Goal: Transaction & Acquisition: Purchase product/service

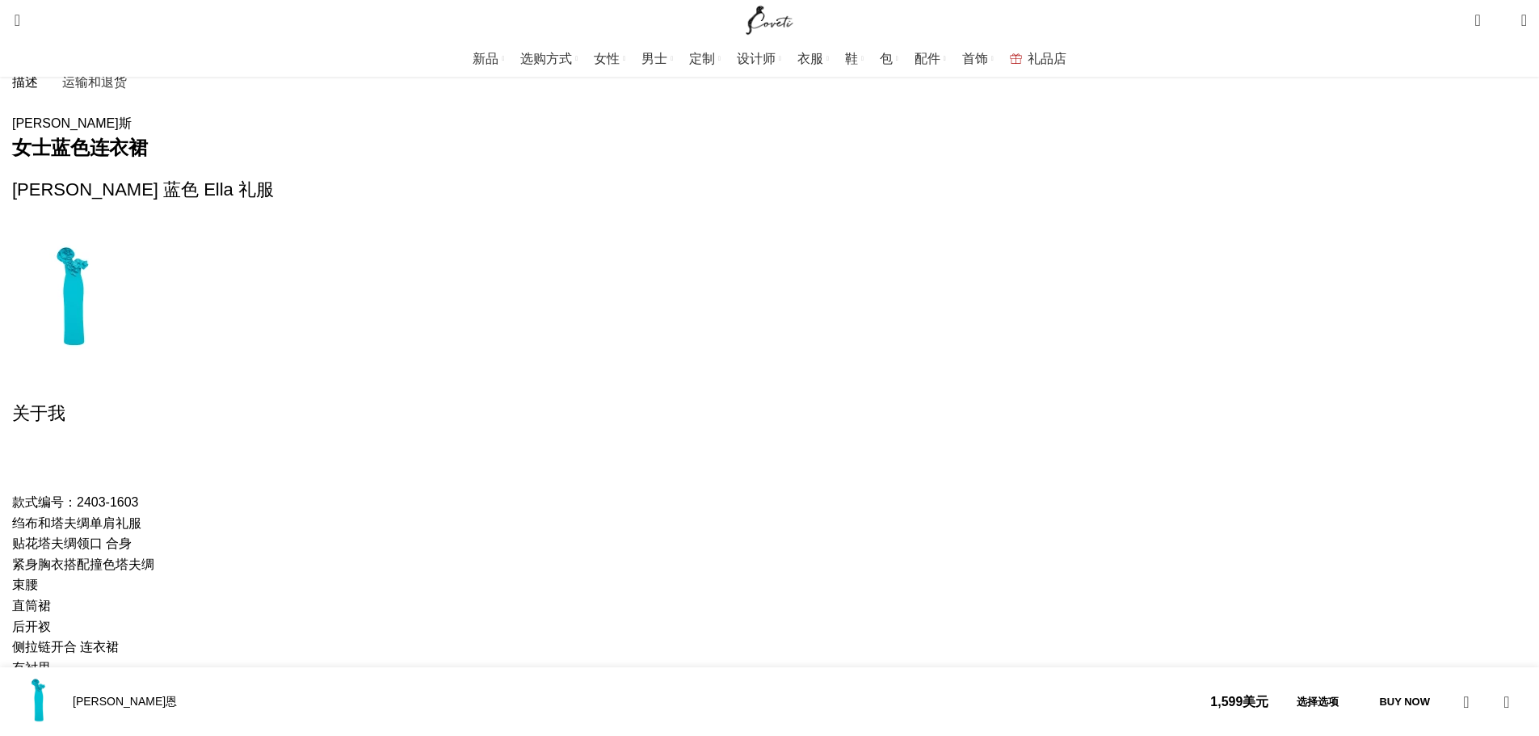
scroll to position [0, 2211]
drag, startPoint x: 359, startPoint y: 358, endPoint x: 381, endPoint y: 359, distance: 21.9
click at [141, 516] on font "绉布和塔夫绸单肩礼服" at bounding box center [76, 523] width 129 height 14
copy font "单肩"
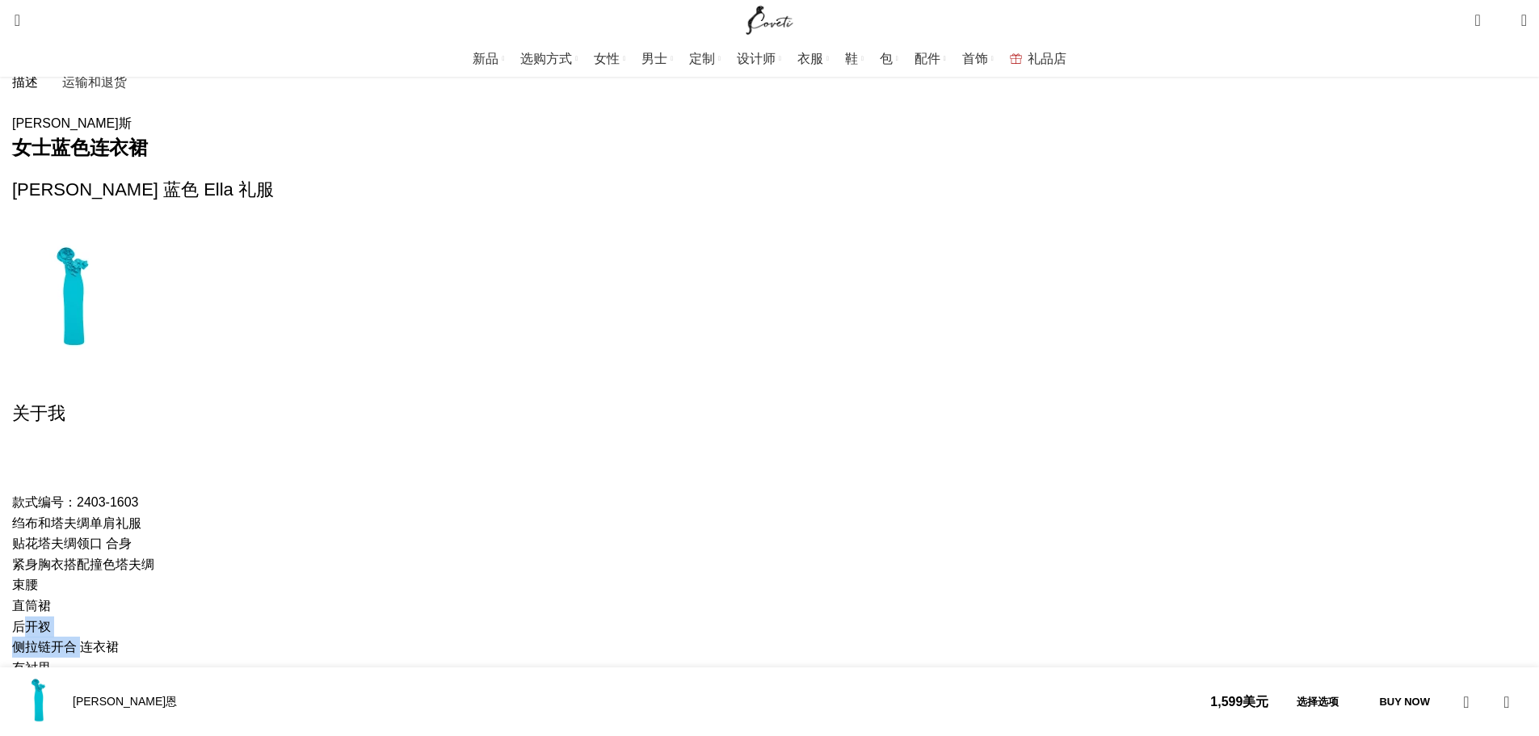
copy div "后开衩 侧拉链开合"
drag, startPoint x: 286, startPoint y: 448, endPoint x: 343, endPoint y: 464, distance: 58.8
drag, startPoint x: 357, startPoint y: 557, endPoint x: 374, endPoint y: 557, distance: 17.0
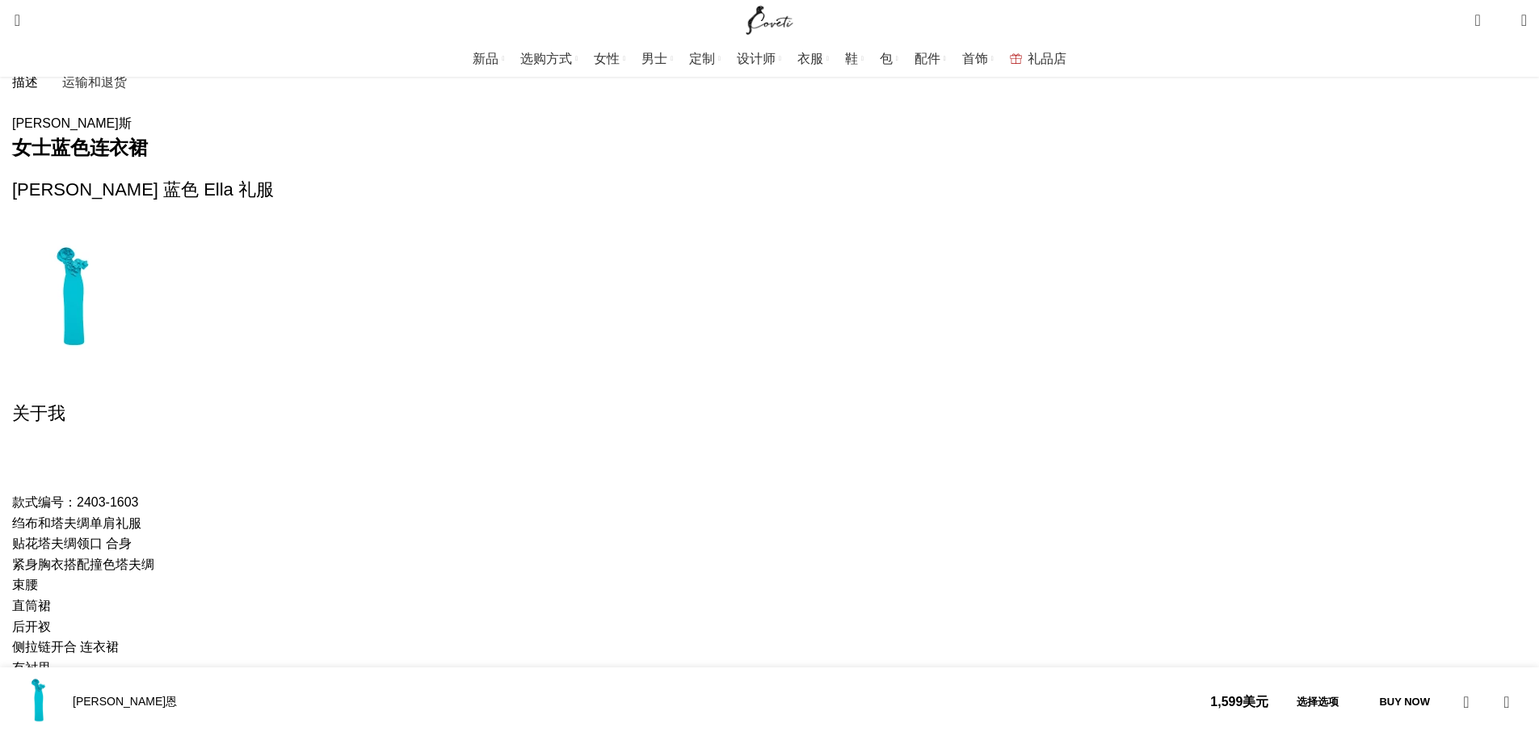
click at [119, 735] on font "98% 涤纶 2% 氨纶" at bounding box center [65, 746] width 107 height 14
copy font "氨纶"
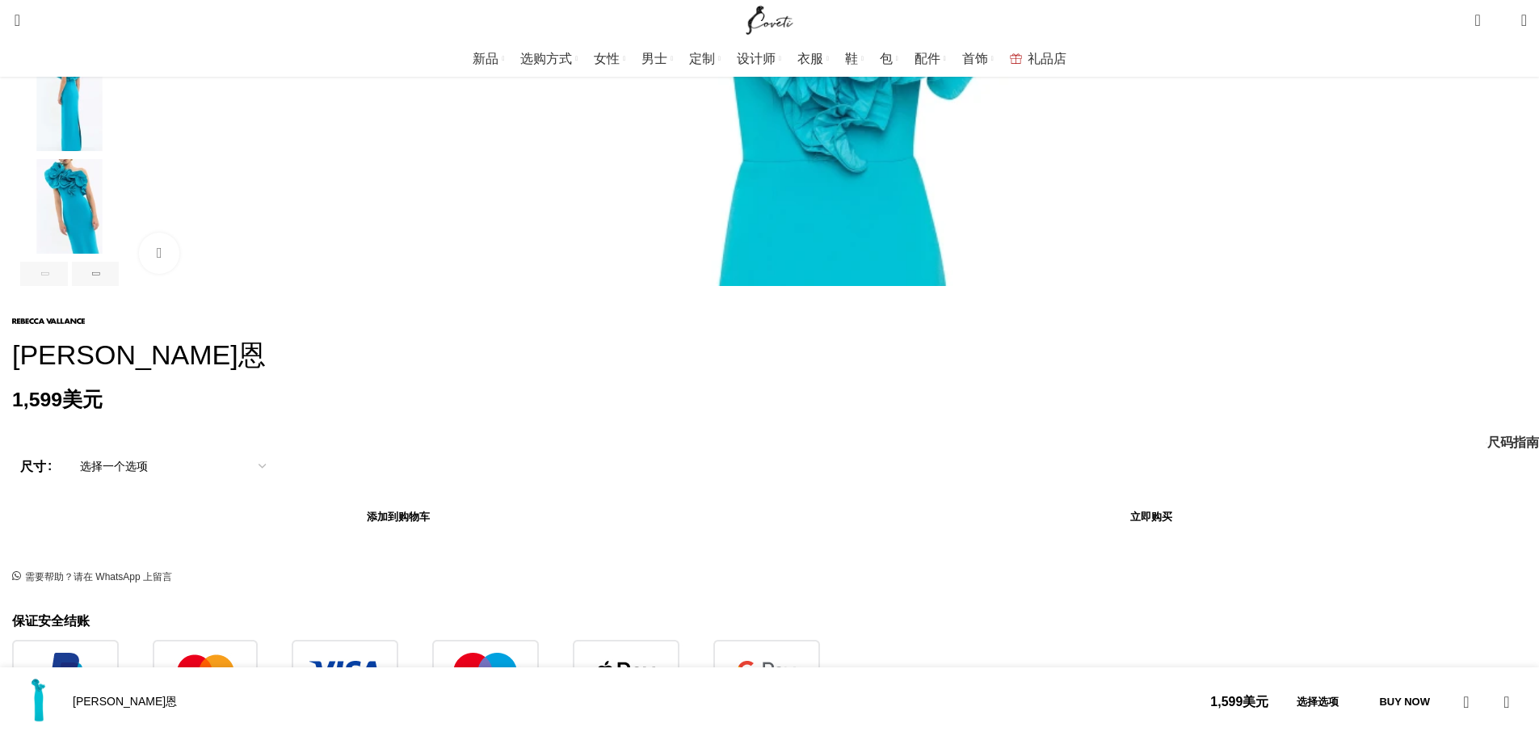
scroll to position [188, 0]
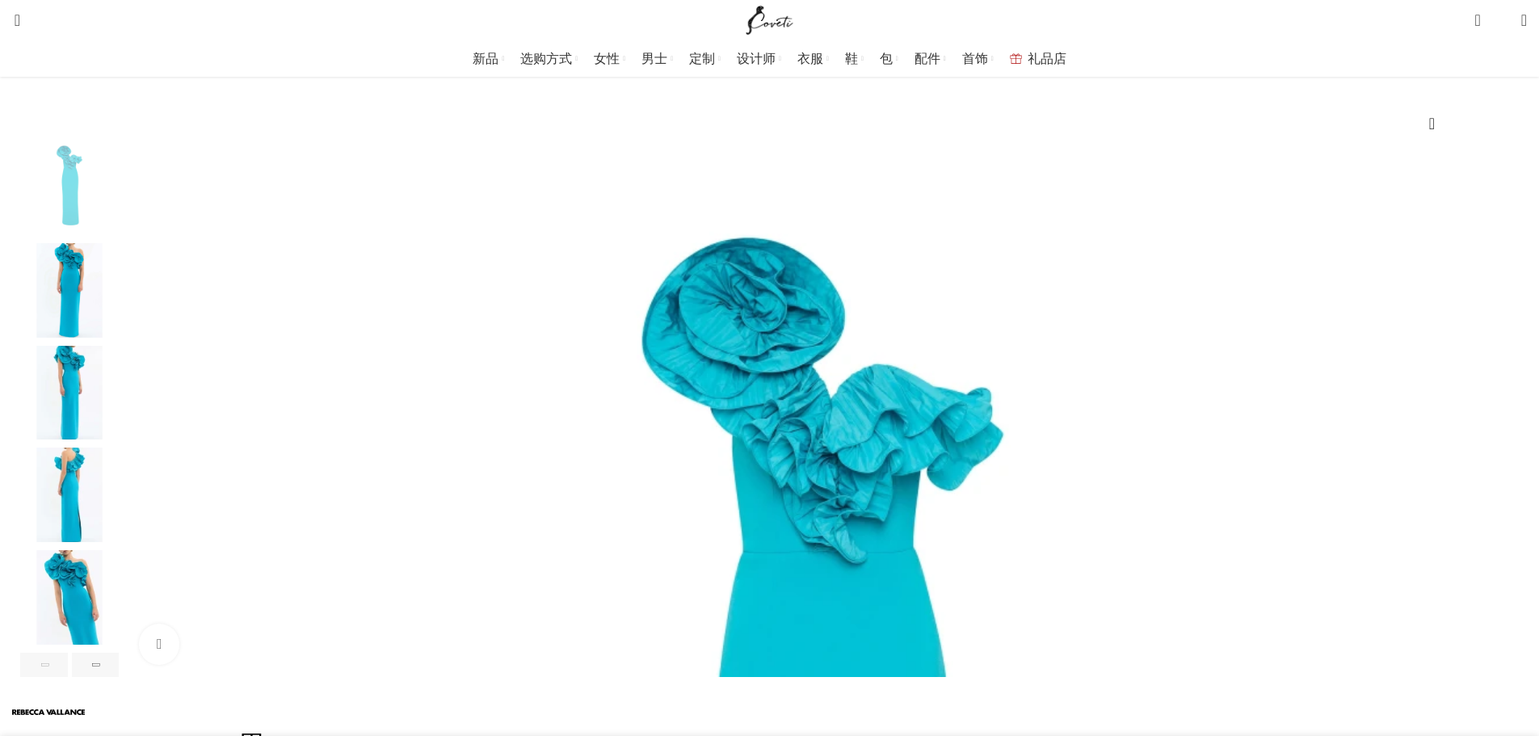
click at [119, 307] on img "2 / 6" at bounding box center [69, 290] width 99 height 95
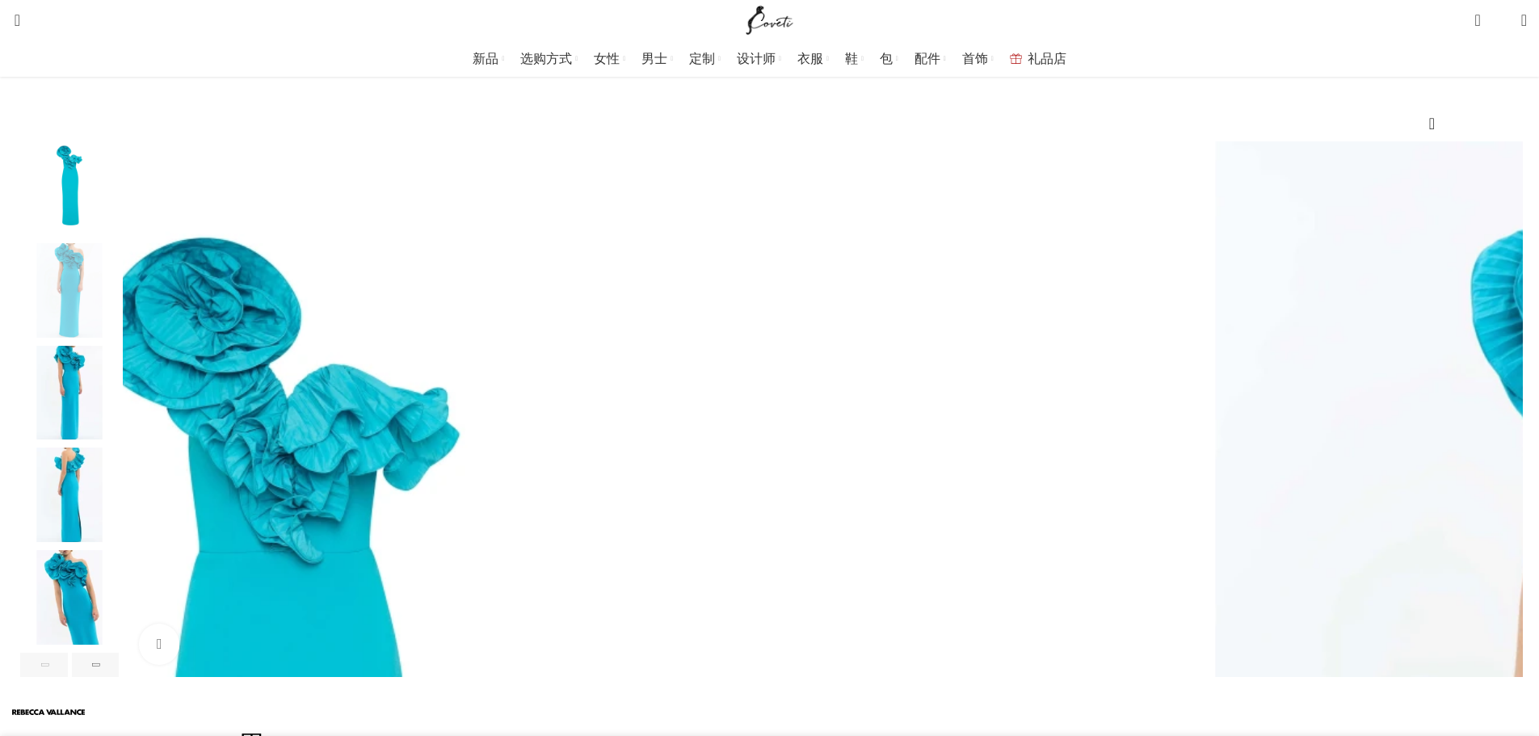
click at [119, 422] on img "3 / 6" at bounding box center [69, 393] width 99 height 95
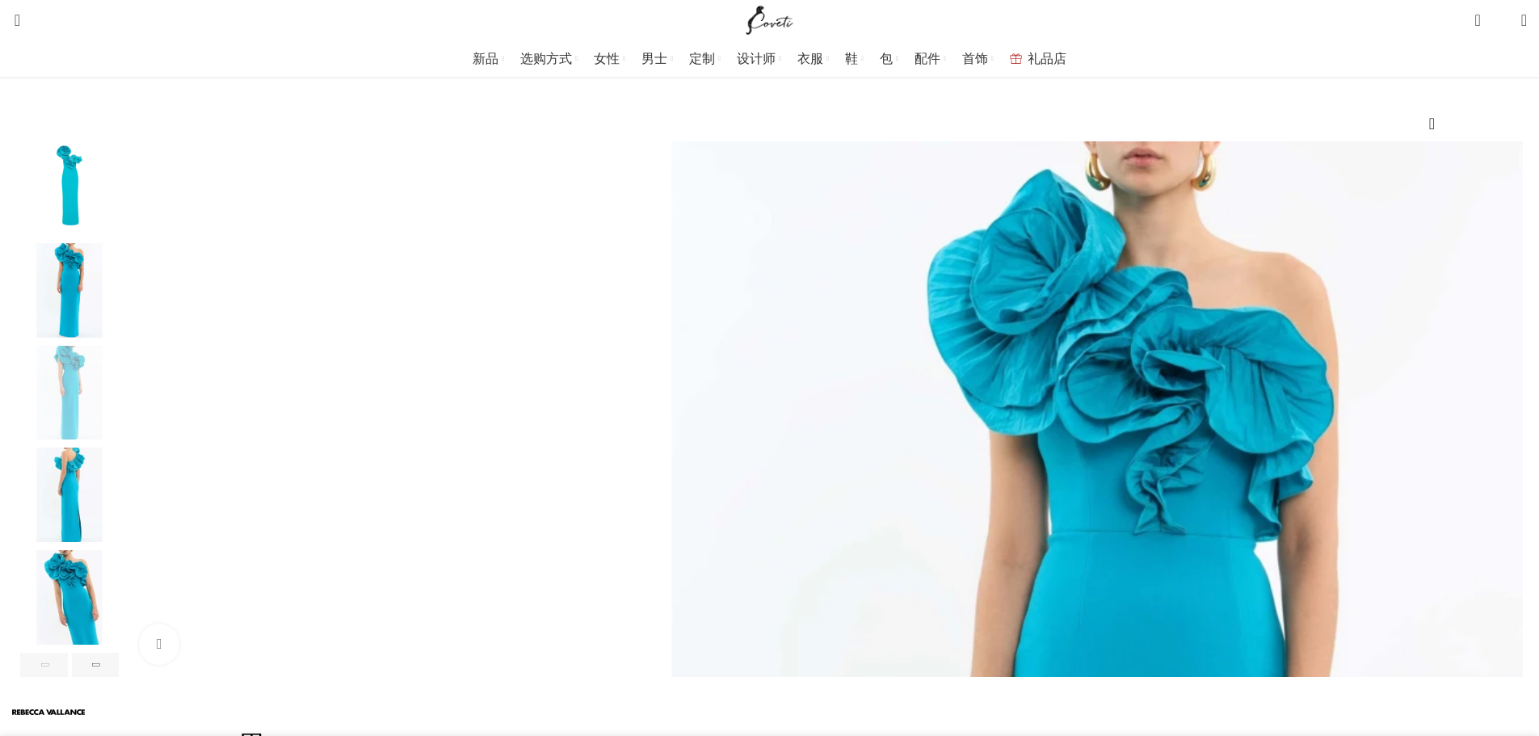
scroll to position [0, 340]
click at [119, 537] on img "4 / 6" at bounding box center [69, 495] width 99 height 95
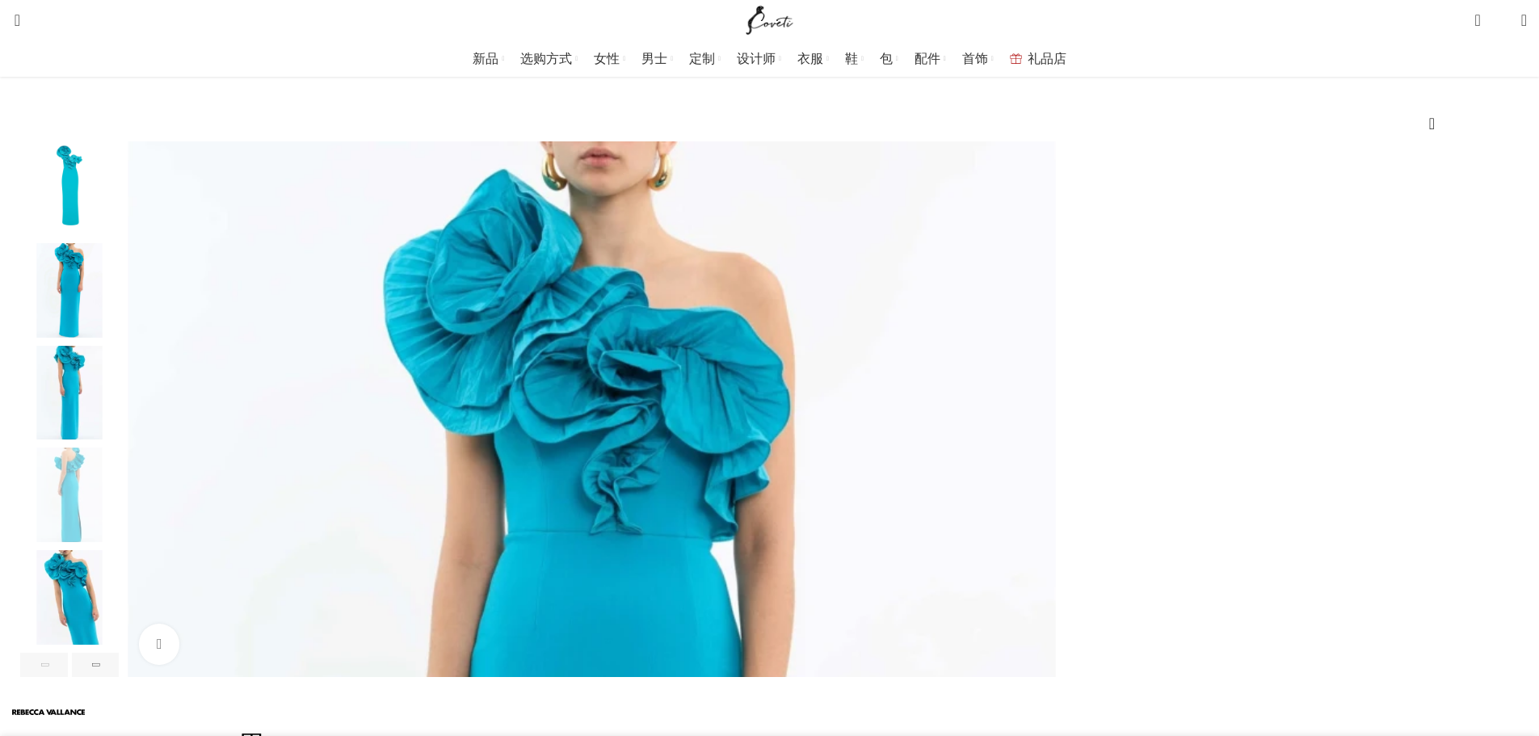
click at [119, 607] on img "5 / 6" at bounding box center [69, 597] width 99 height 95
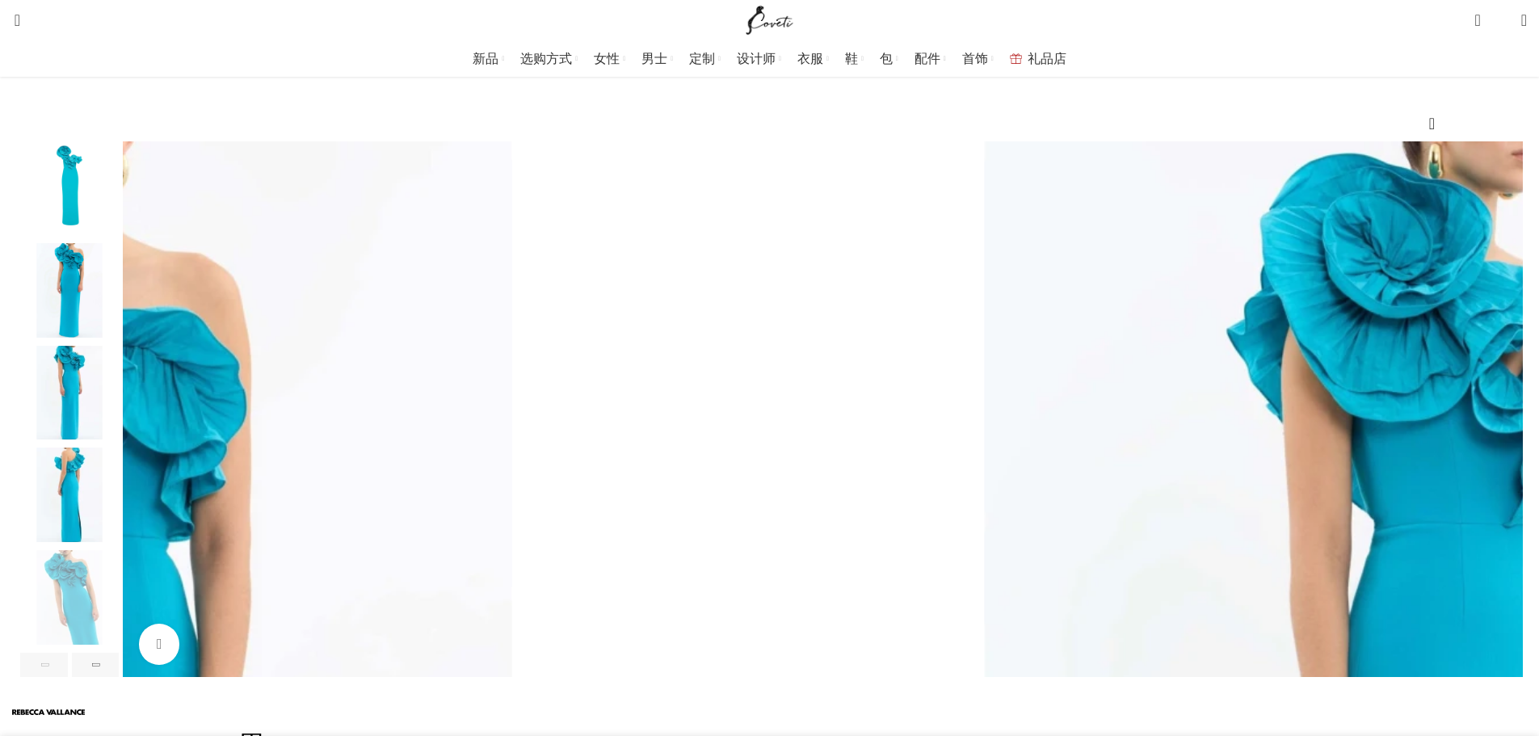
click at [120, 677] on div "下一张幻灯片" at bounding box center [96, 665] width 48 height 24
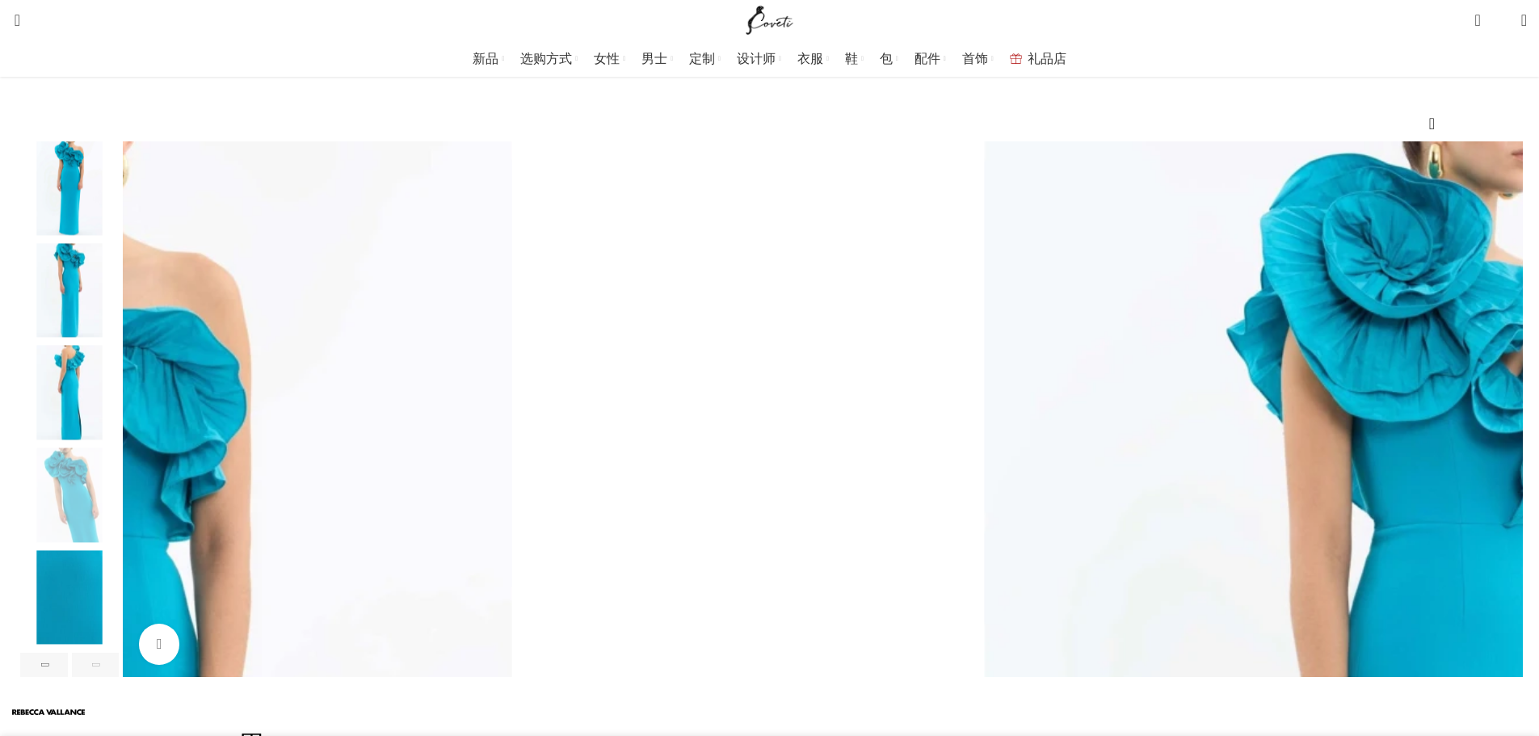
click at [119, 616] on img "6 / 6" at bounding box center [69, 597] width 99 height 95
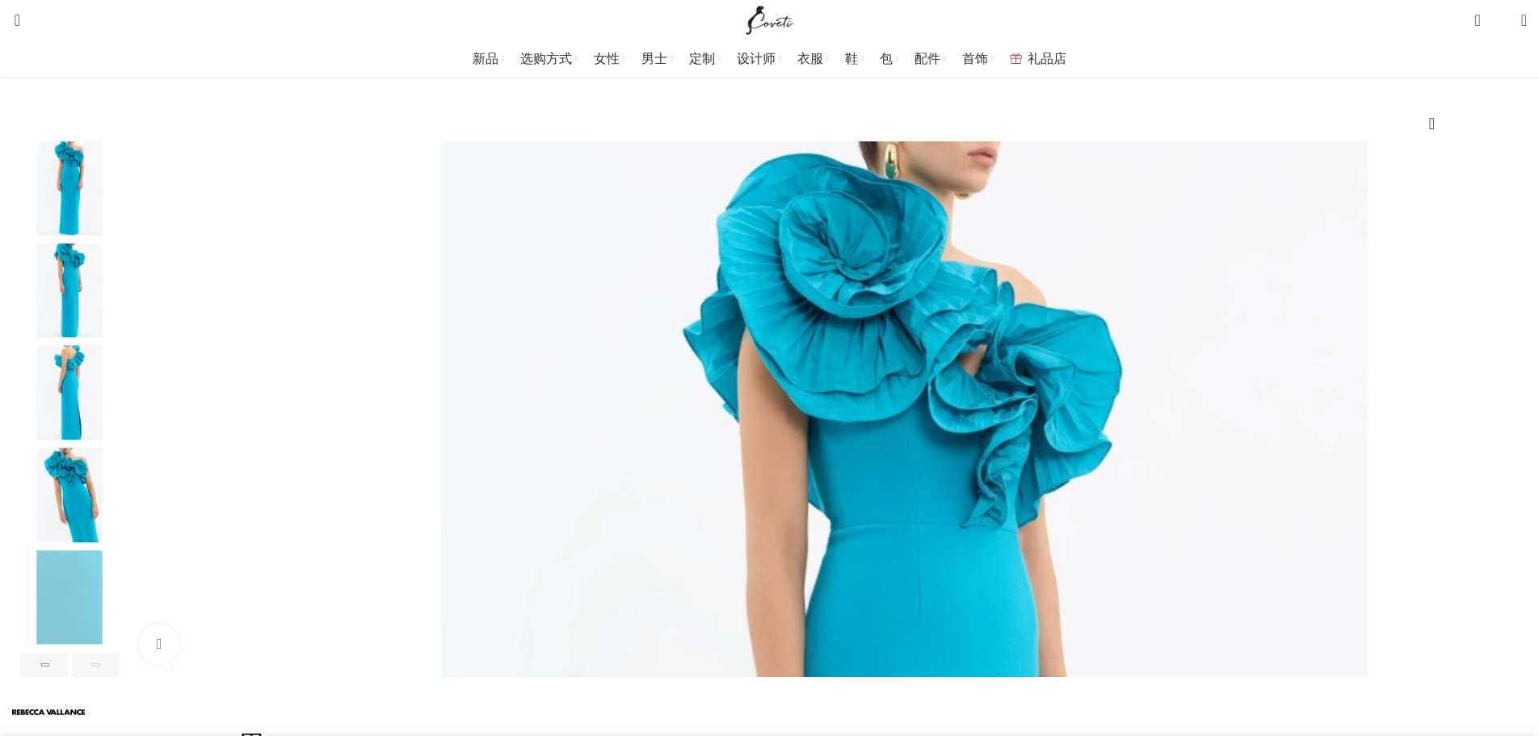
scroll to position [0, 511]
